Goal: Information Seeking & Learning: Find specific fact

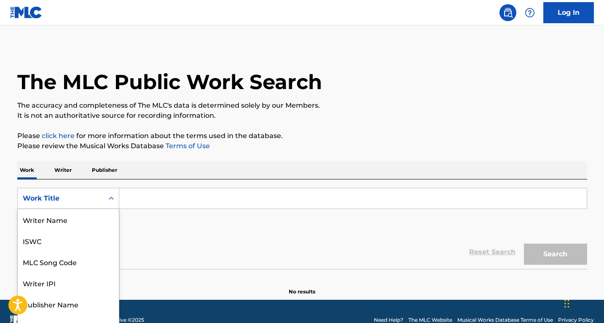
scroll to position [11, 0]
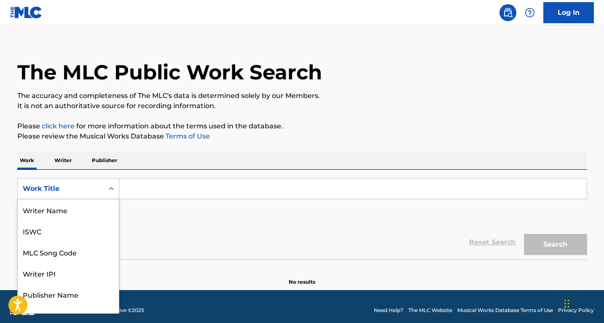
click at [105, 199] on div "8 results available. Use Up and Down to choose options, press Enter to select t…" at bounding box center [68, 188] width 102 height 21
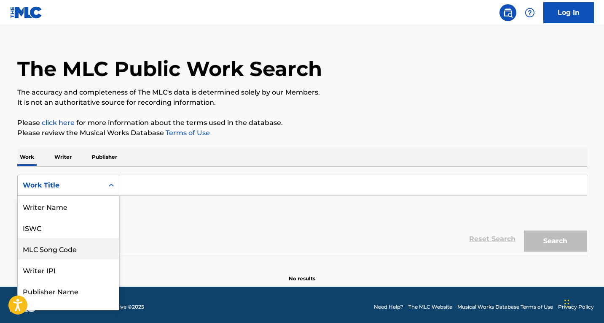
scroll to position [55, 0]
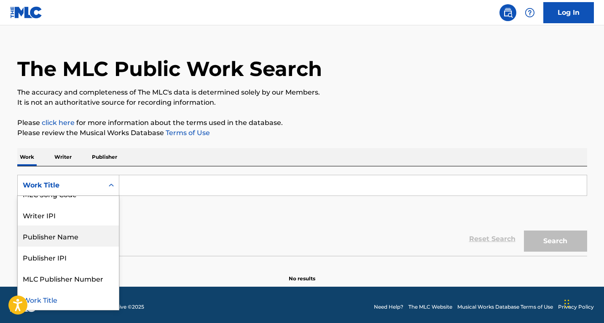
click at [357, 67] on div "The MLC Public Work Search" at bounding box center [302, 64] width 570 height 62
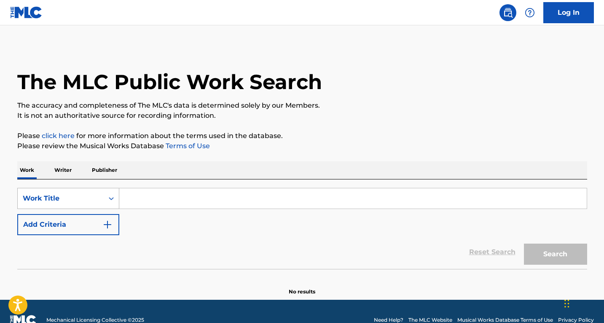
click at [102, 199] on div "Work Title" at bounding box center [68, 198] width 102 height 21
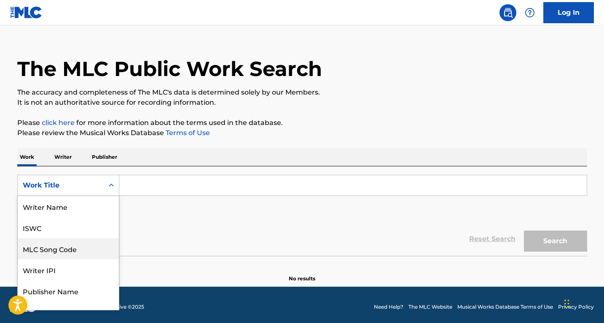
scroll to position [42, 0]
click at [71, 250] on div "Publisher Name" at bounding box center [68, 248] width 101 height 21
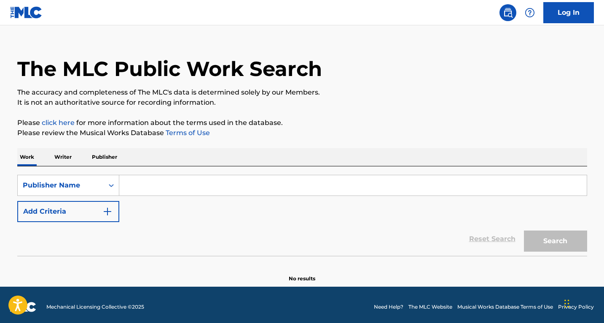
click at [138, 189] on input "Search Form" at bounding box center [353, 185] width 468 height 20
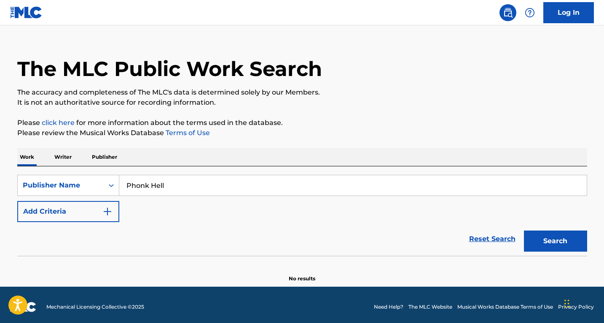
click at [524, 230] on button "Search" at bounding box center [555, 240] width 63 height 21
click at [151, 186] on input "Phonk Hell" at bounding box center [353, 185] width 468 height 20
type input "Phonkhell"
click at [524, 230] on button "Search" at bounding box center [555, 240] width 63 height 21
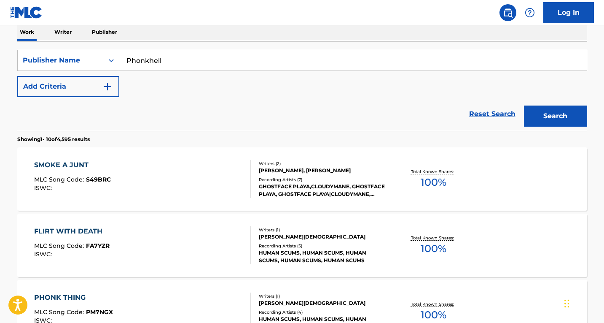
scroll to position [140, 0]
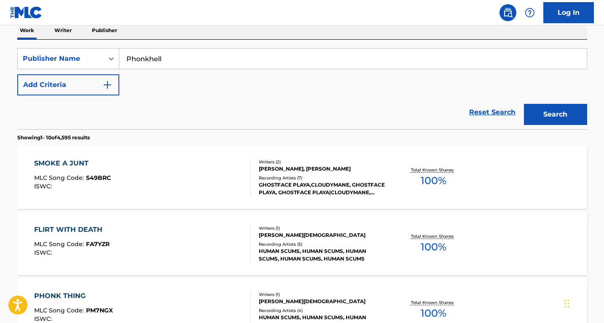
click at [172, 167] on div "SMOKE A JUNT MLC Song Code : S49BRC ISWC :" at bounding box center [142, 177] width 217 height 38
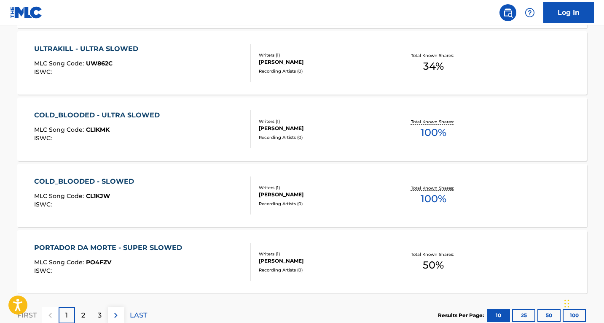
scroll to position [710, 0]
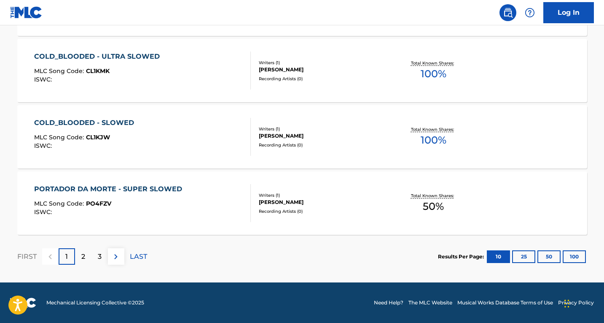
click at [86, 259] on div "2" at bounding box center [83, 256] width 16 height 16
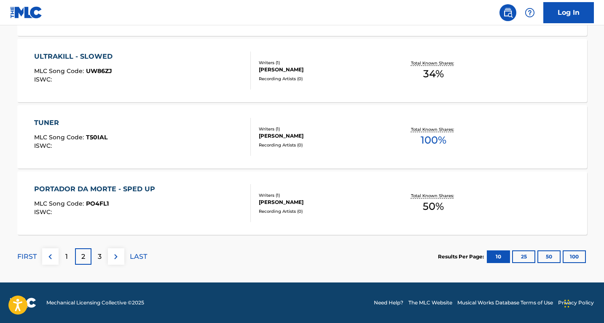
click at [102, 257] on div "3" at bounding box center [100, 256] width 16 height 16
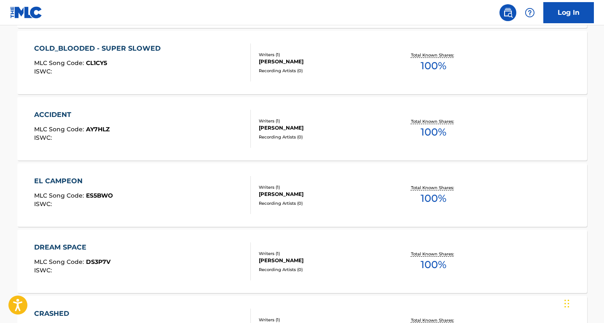
scroll to position [330, 0]
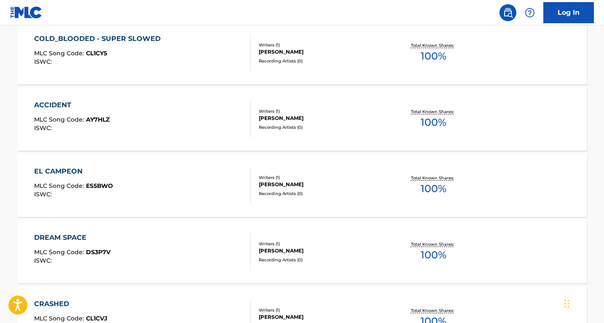
click at [150, 242] on div "DREAM SPACE MLC Song Code : DS3P7V ISWC :" at bounding box center [142, 251] width 217 height 38
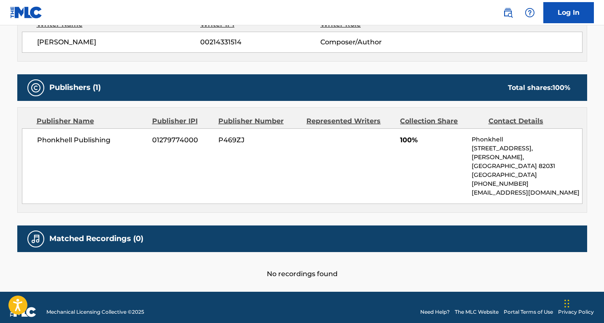
scroll to position [193, 0]
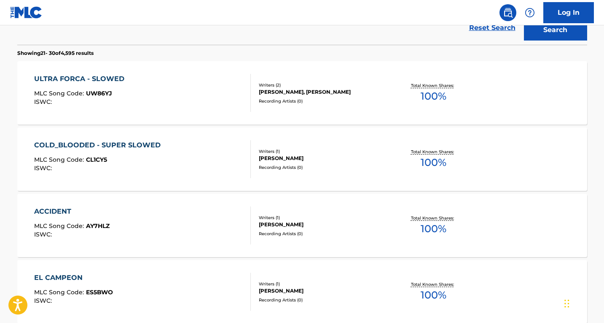
scroll to position [141, 0]
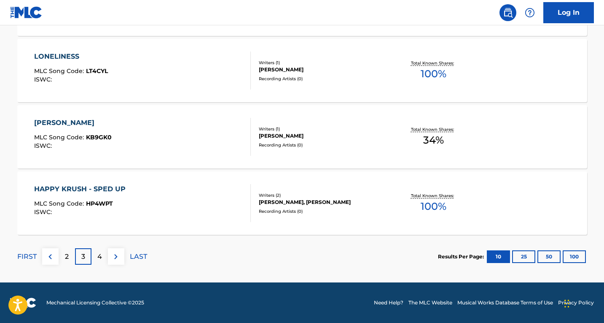
click at [95, 257] on div "4" at bounding box center [100, 256] width 16 height 16
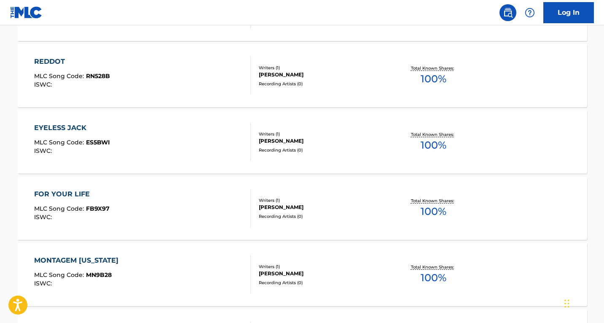
scroll to position [710, 0]
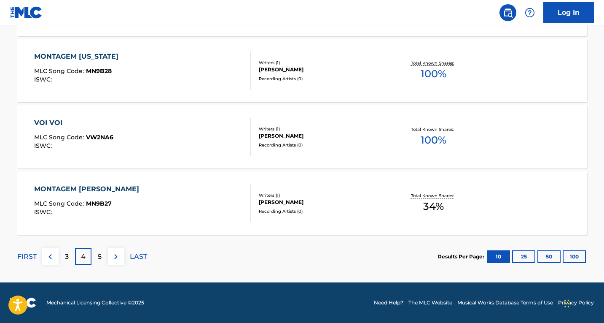
click at [101, 255] on p "5" at bounding box center [100, 256] width 4 height 10
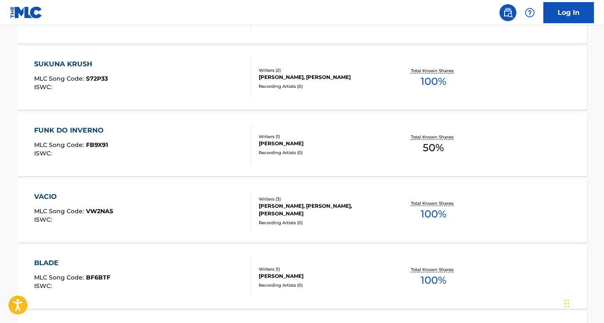
scroll to position [288, 0]
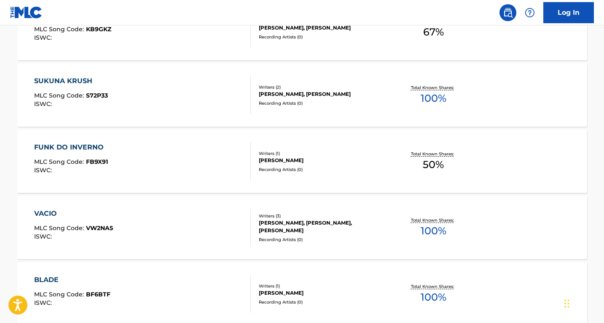
click at [135, 158] on div "FUNK DO INVERNO MLC Song Code : FB9X91 ISWC :" at bounding box center [142, 161] width 217 height 38
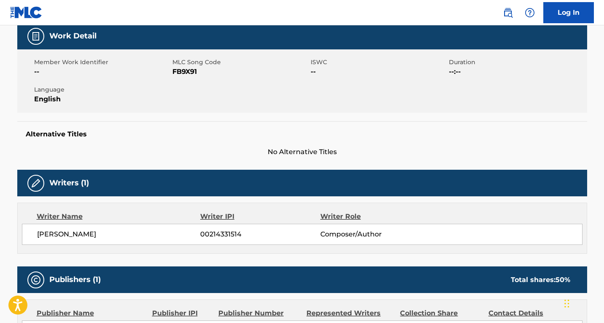
scroll to position [42, 0]
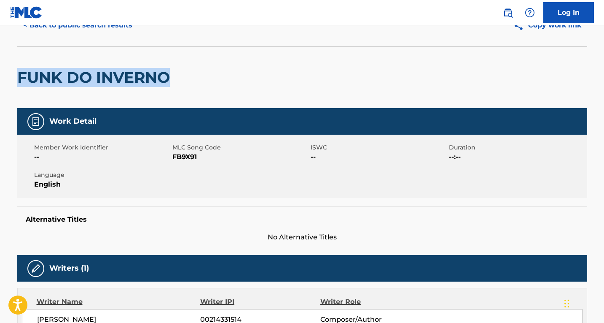
drag, startPoint x: 178, startPoint y: 73, endPoint x: 20, endPoint y: 77, distance: 158.2
click at [20, 77] on div "FUNK DO INVERNO" at bounding box center [302, 77] width 570 height 62
copy h2 "FUNK DO INVERNO"
click at [198, 82] on div "FUNK DO INVERNO" at bounding box center [302, 77] width 570 height 62
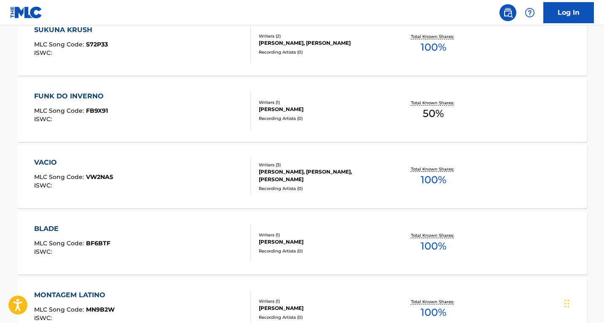
scroll to position [268, 0]
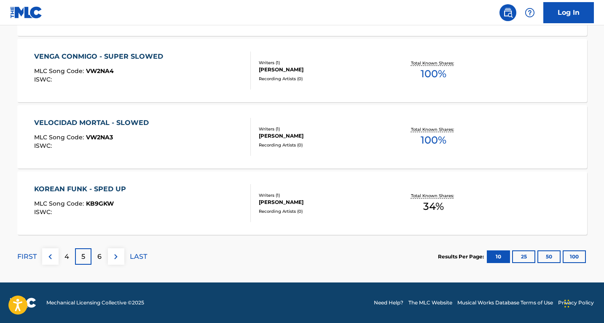
click at [102, 257] on div "6" at bounding box center [100, 256] width 16 height 16
click at [101, 256] on p "7" at bounding box center [99, 256] width 4 height 10
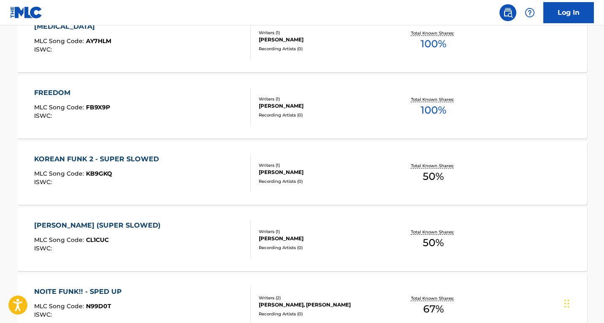
scroll to position [710, 0]
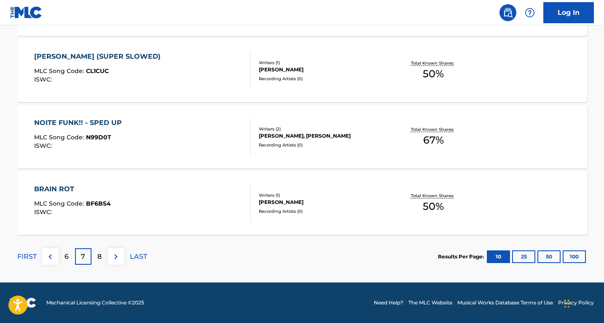
click at [99, 258] on p "8" at bounding box center [99, 256] width 4 height 10
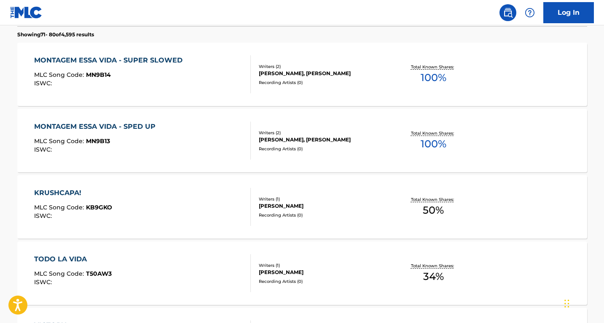
scroll to position [204, 0]
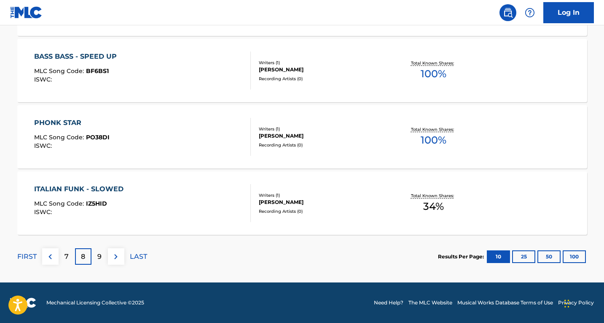
click at [102, 261] on div "9" at bounding box center [100, 256] width 16 height 16
click at [101, 257] on p "10" at bounding box center [99, 256] width 7 height 10
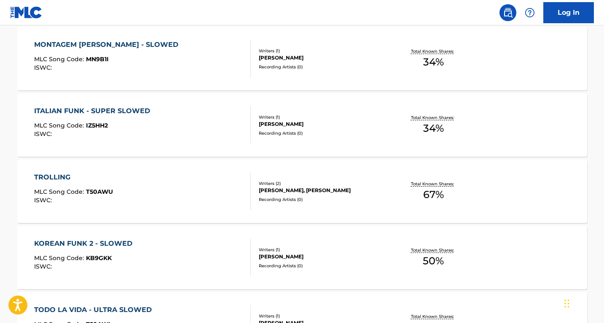
scroll to position [710, 0]
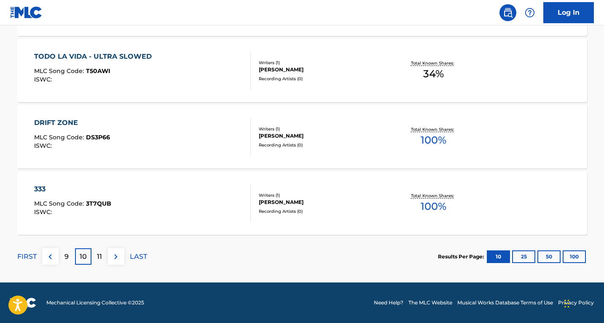
click at [97, 259] on p "11" at bounding box center [99, 256] width 5 height 10
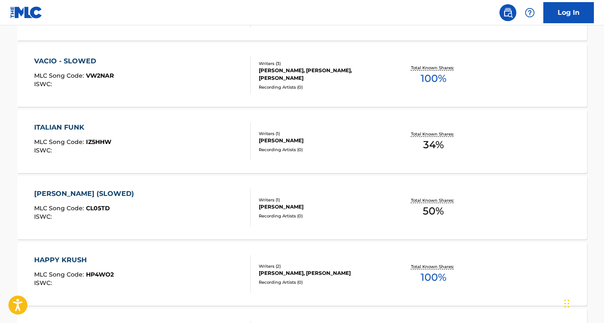
scroll to position [668, 0]
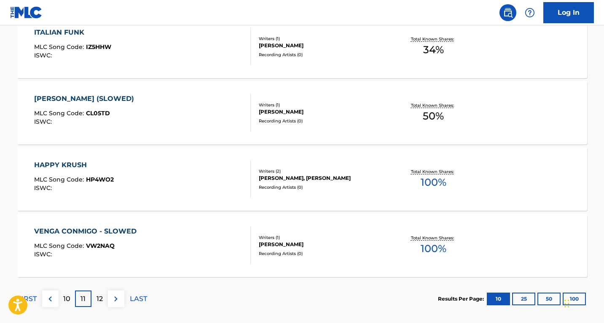
click at [101, 301] on p "12" at bounding box center [100, 299] width 6 height 10
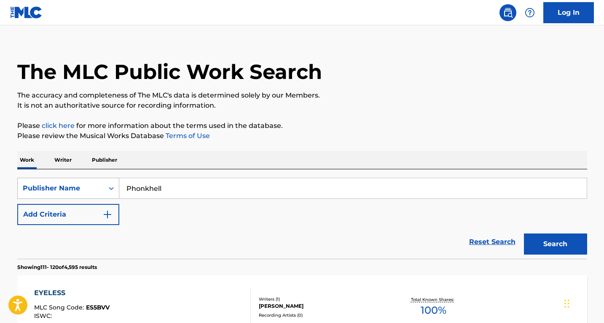
scroll to position [0, 0]
